Goal: Task Accomplishment & Management: Complete application form

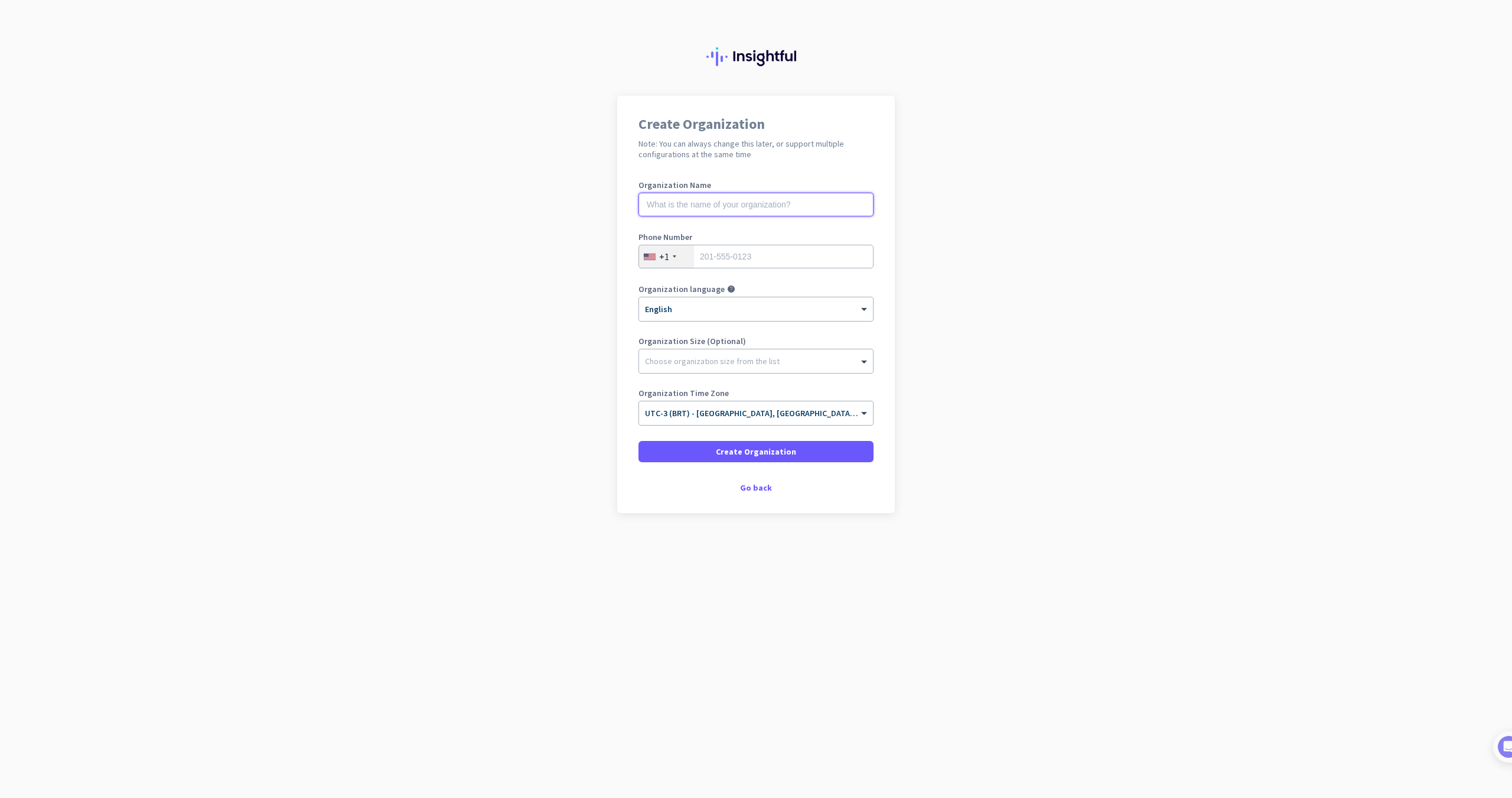
drag, startPoint x: 713, startPoint y: 208, endPoint x: 727, endPoint y: 208, distance: 14.0
type input "A"
drag, startPoint x: 769, startPoint y: 50, endPoint x: 758, endPoint y: 55, distance: 12.1
click at [769, 50] on img at bounding box center [756, 57] width 99 height 19
click at [754, 57] on img at bounding box center [756, 57] width 99 height 19
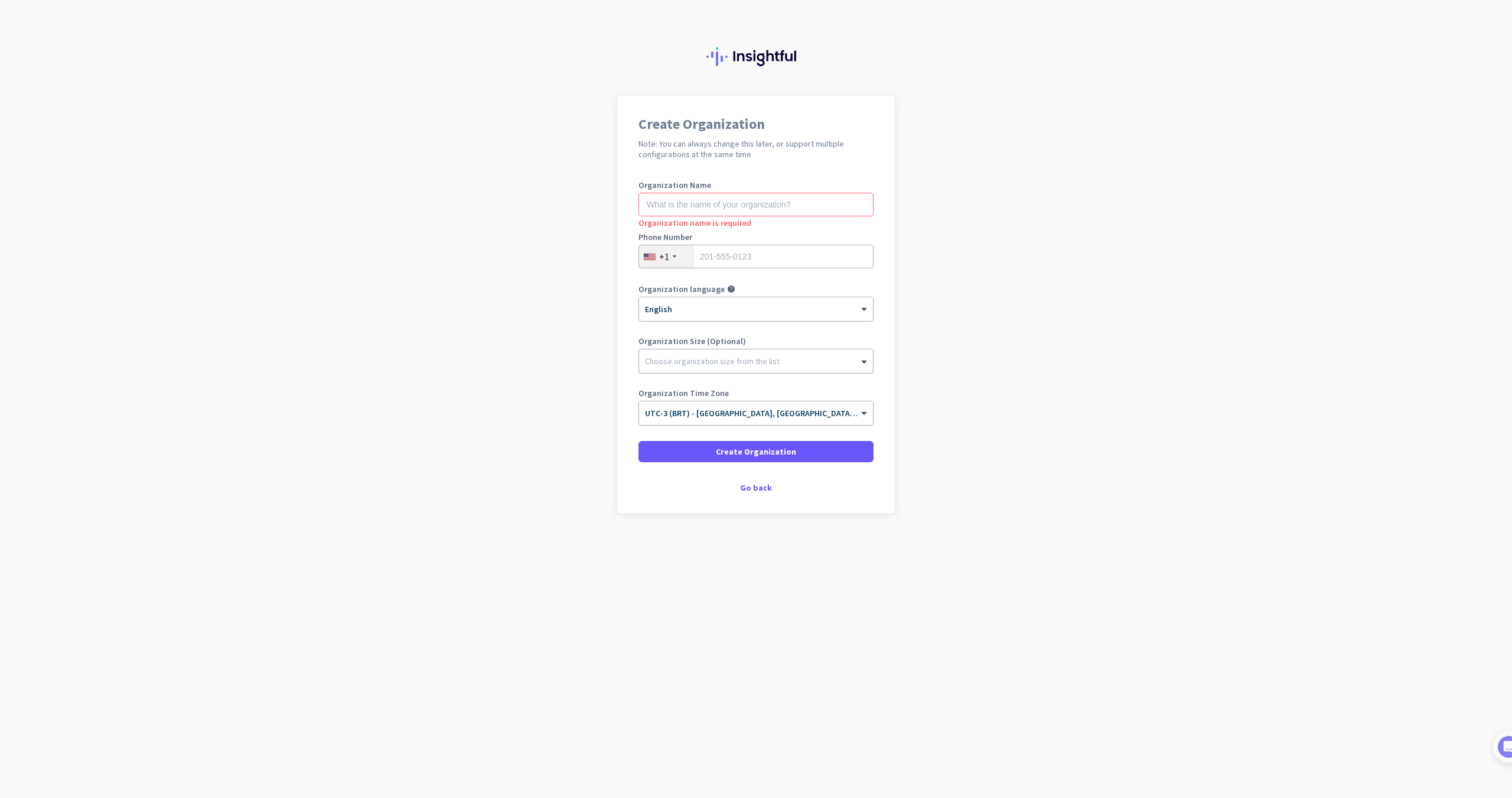
click at [754, 57] on img at bounding box center [756, 57] width 99 height 19
click at [757, 491] on div "Go back" at bounding box center [756, 487] width 235 height 8
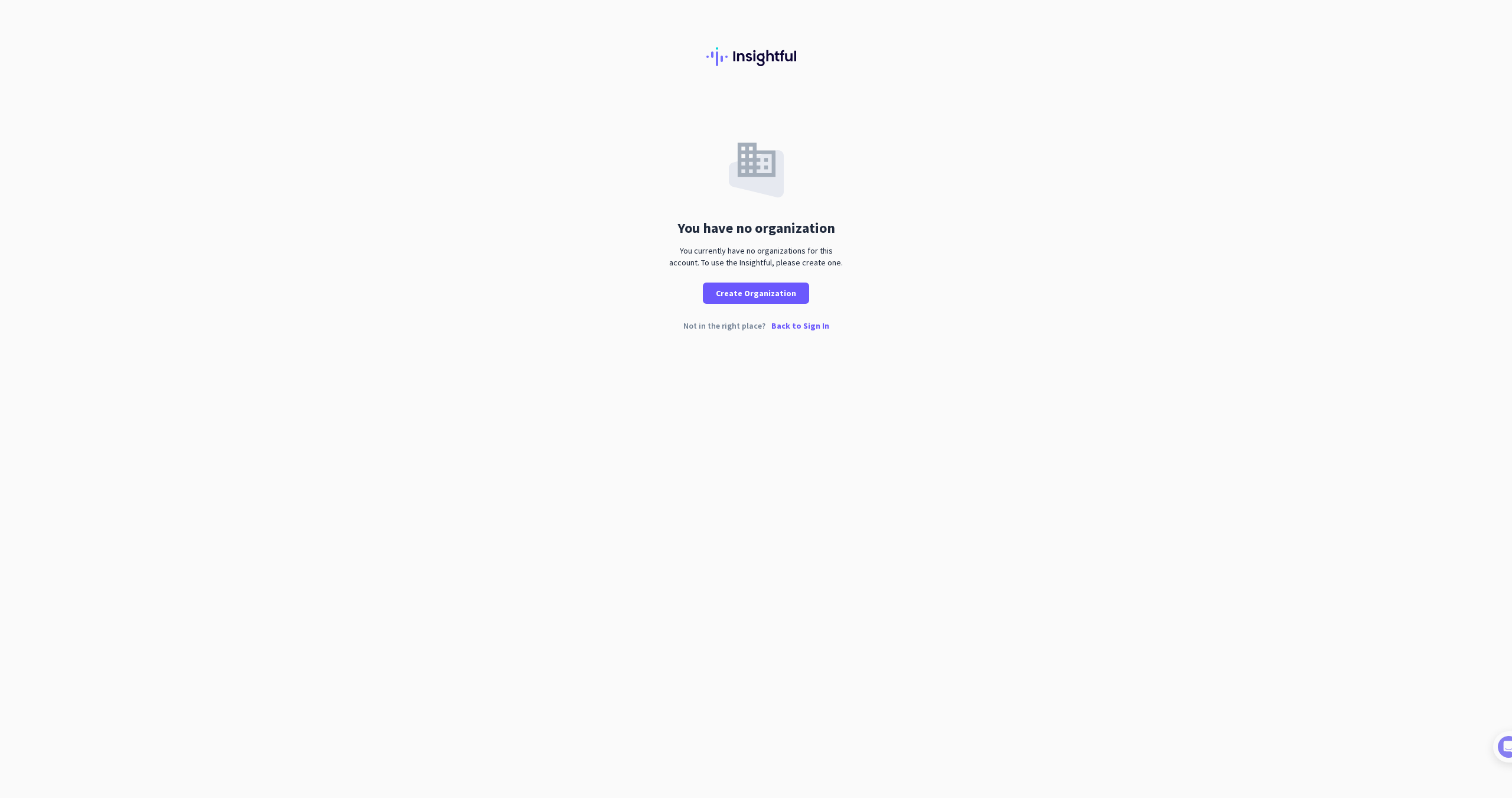
click at [792, 325] on p "Back to Sign In" at bounding box center [800, 325] width 58 height 8
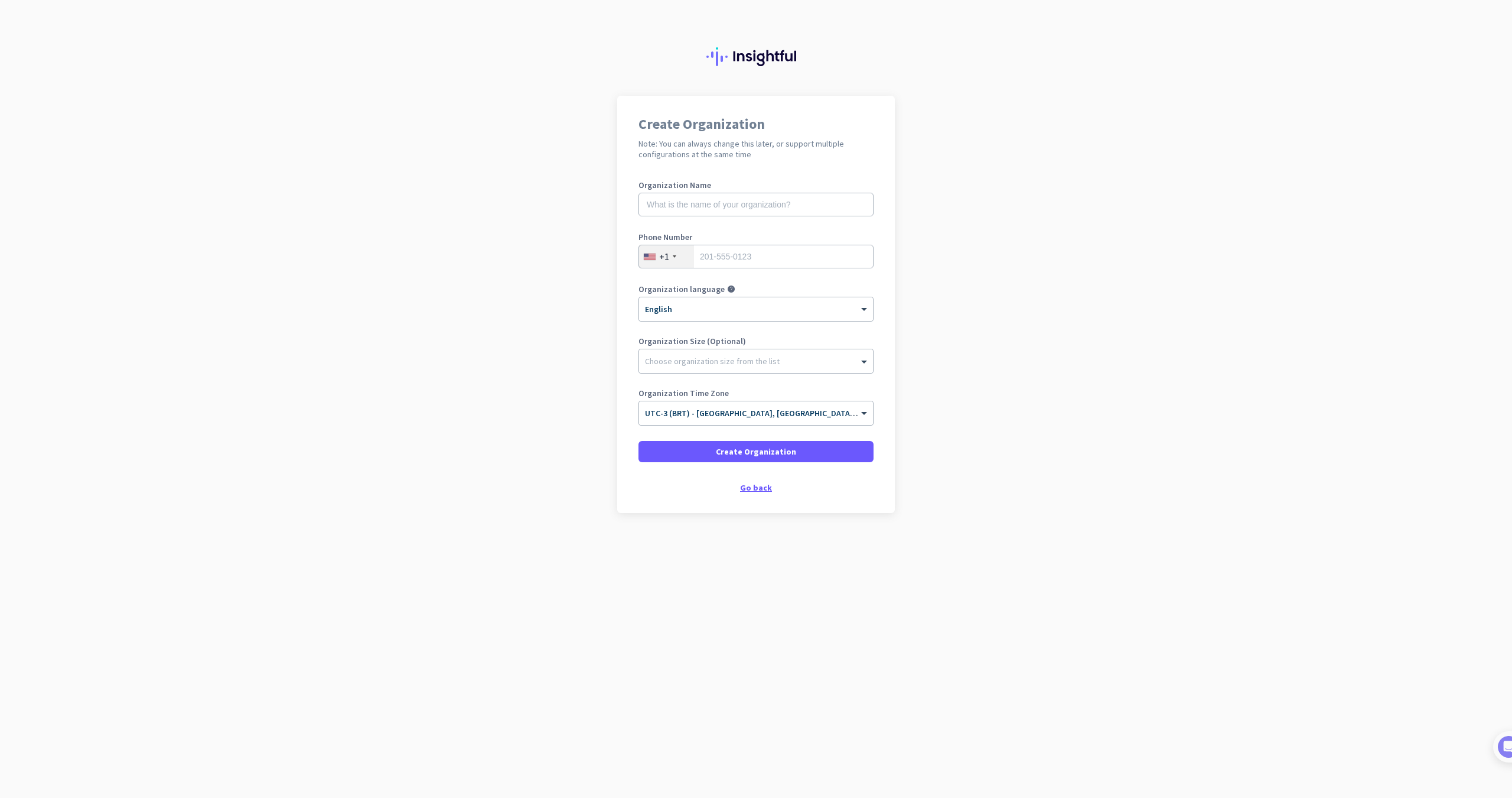
click at [760, 485] on div "Go back" at bounding box center [756, 487] width 235 height 8
